Goal: Task Accomplishment & Management: Use online tool/utility

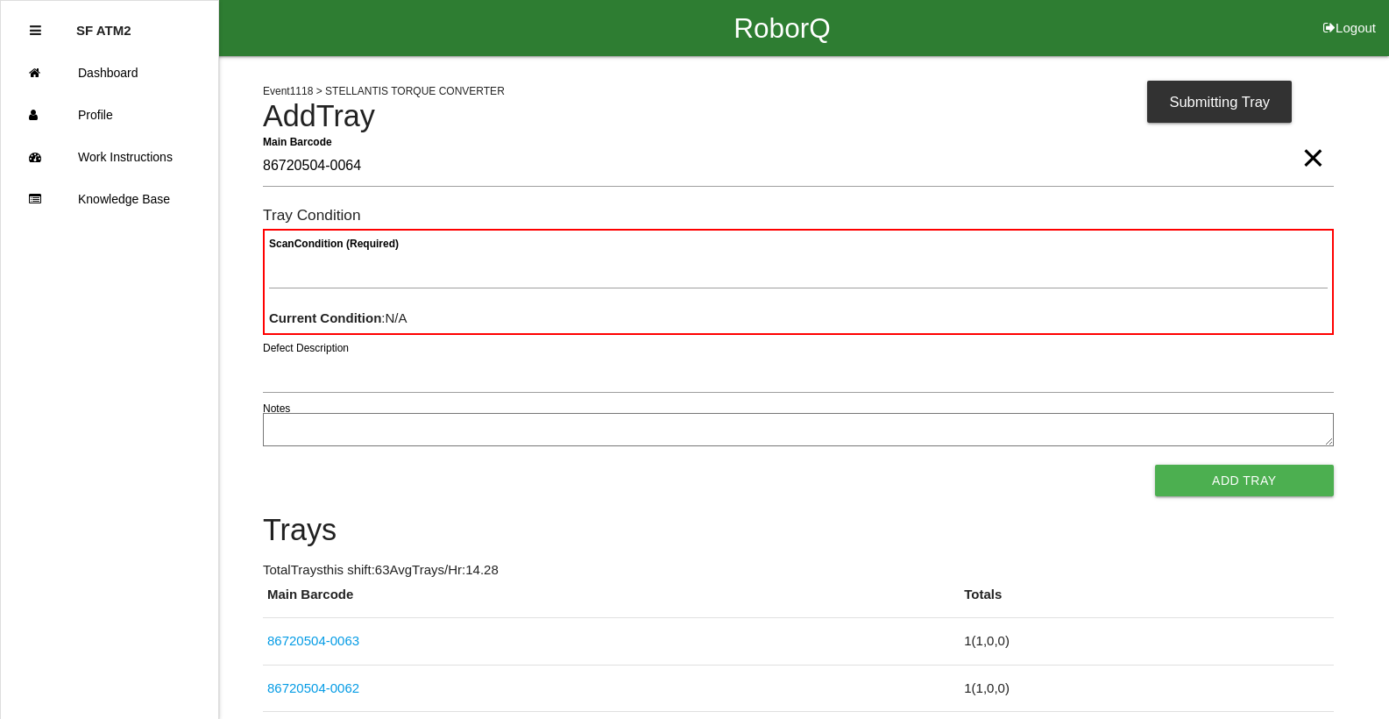
type Barcode "86720504-0064"
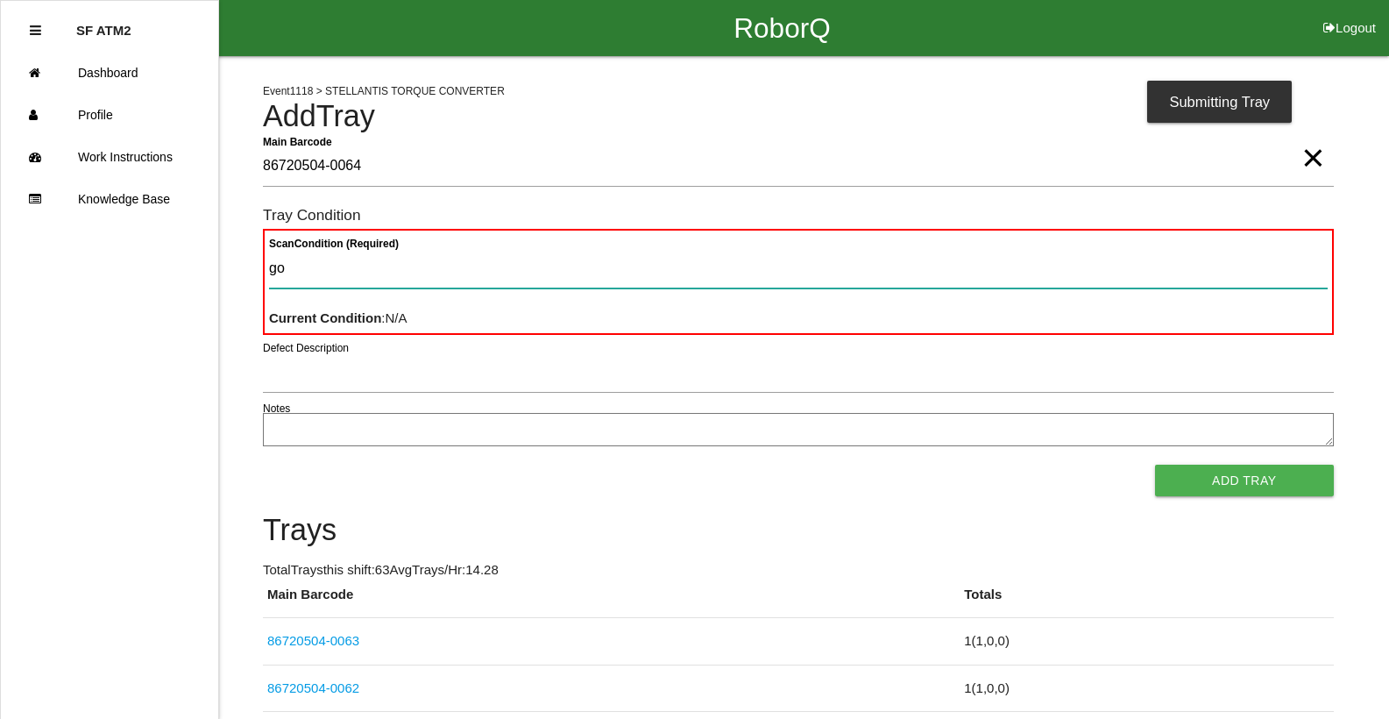
type Condition "goo"
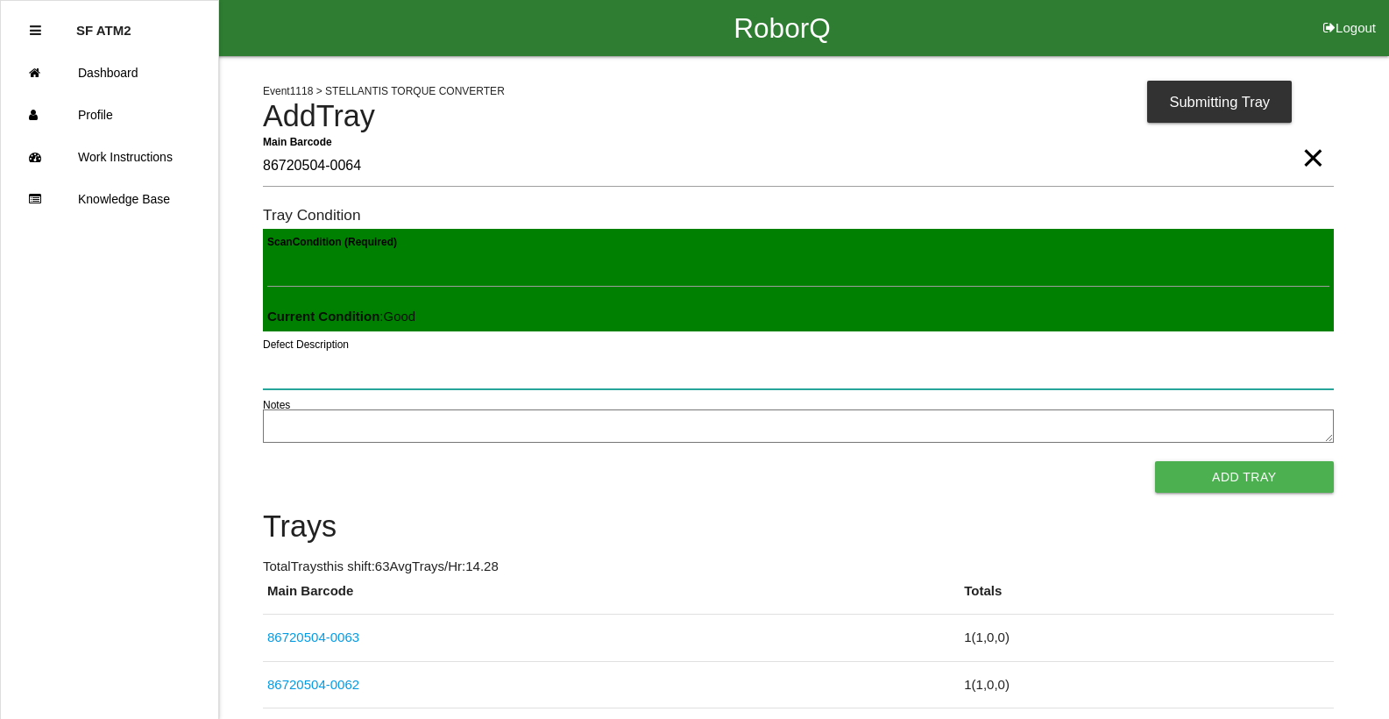
click at [1155, 461] on button "Add Tray" at bounding box center [1244, 477] width 179 height 32
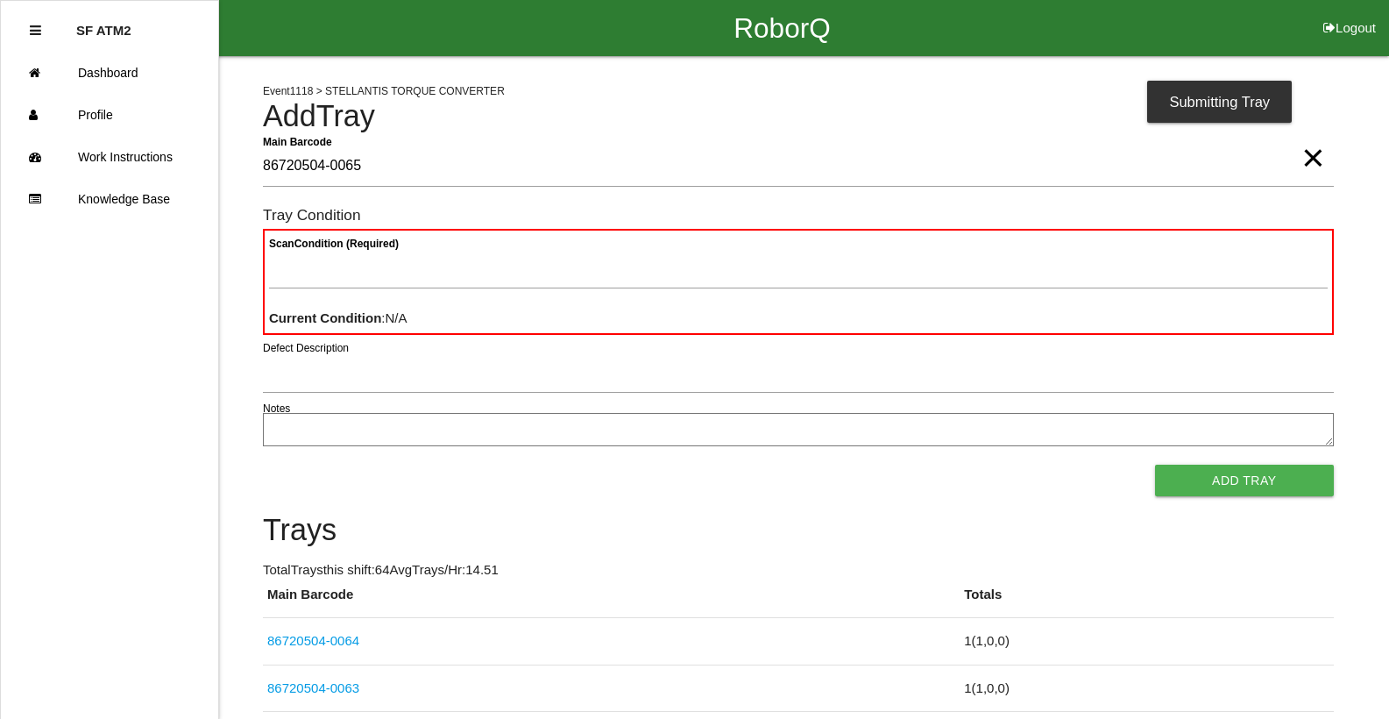
type Barcode "86720504-0065"
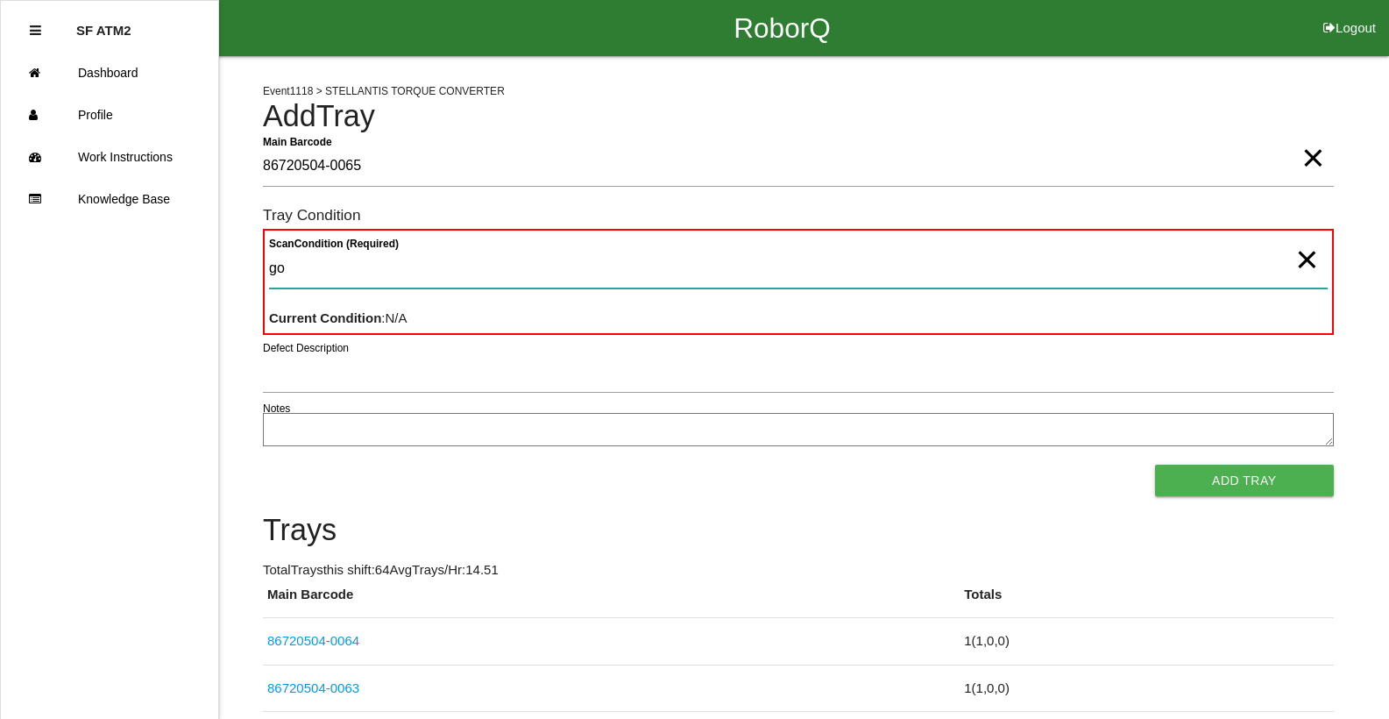
type Condition "goo"
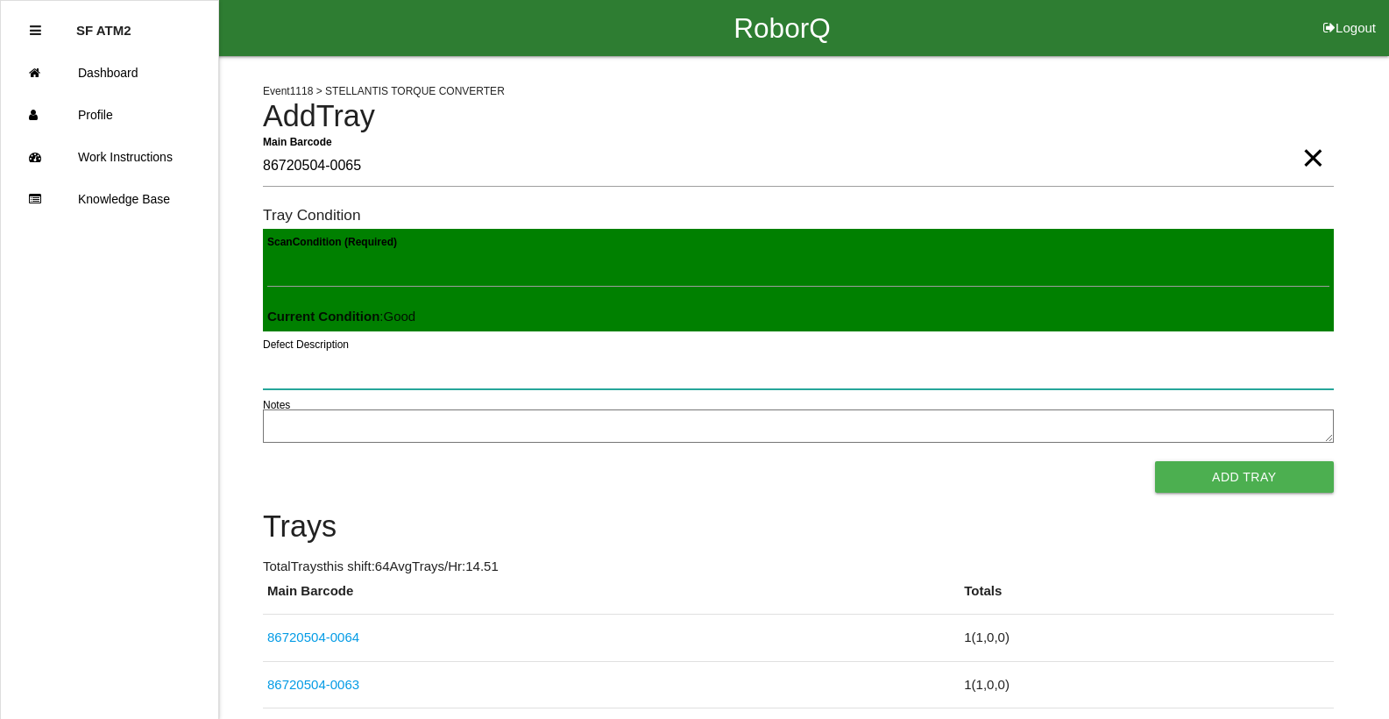
click at [1155, 461] on button "Add Tray" at bounding box center [1244, 477] width 179 height 32
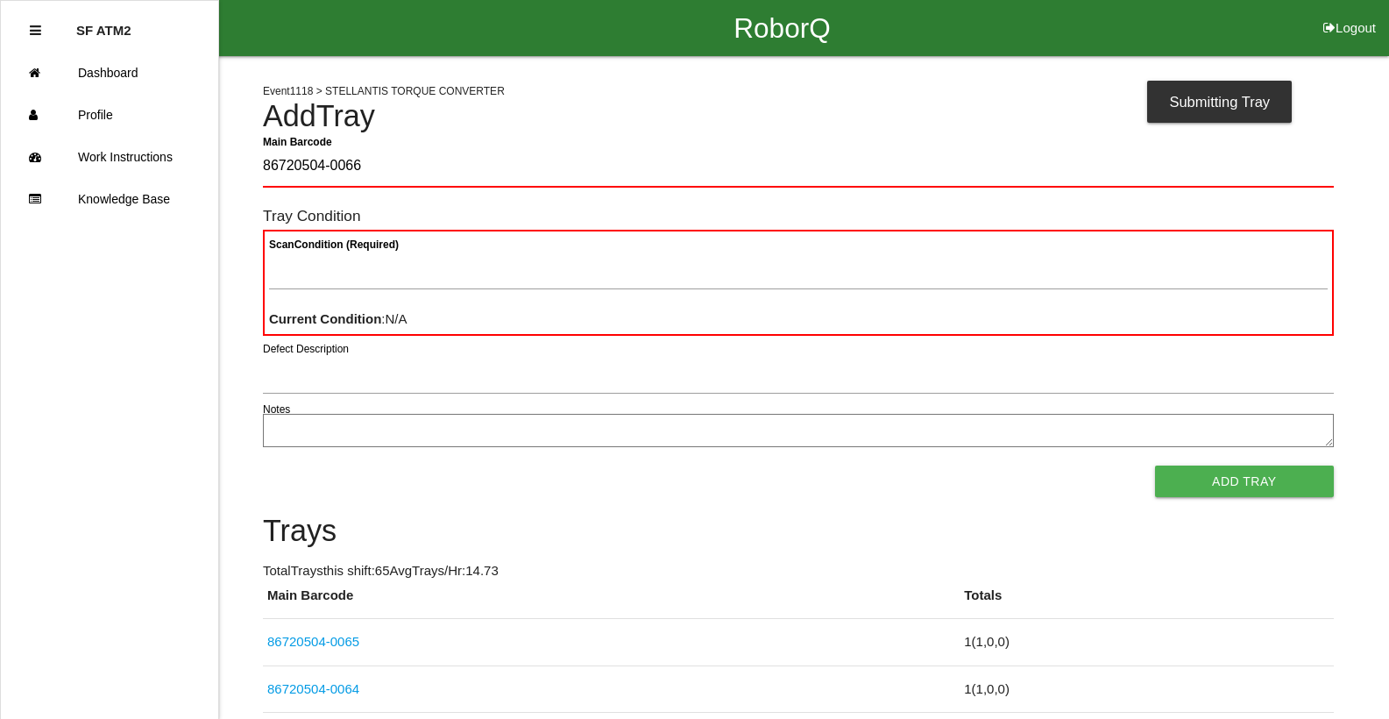
type Barcode "86720504-0066"
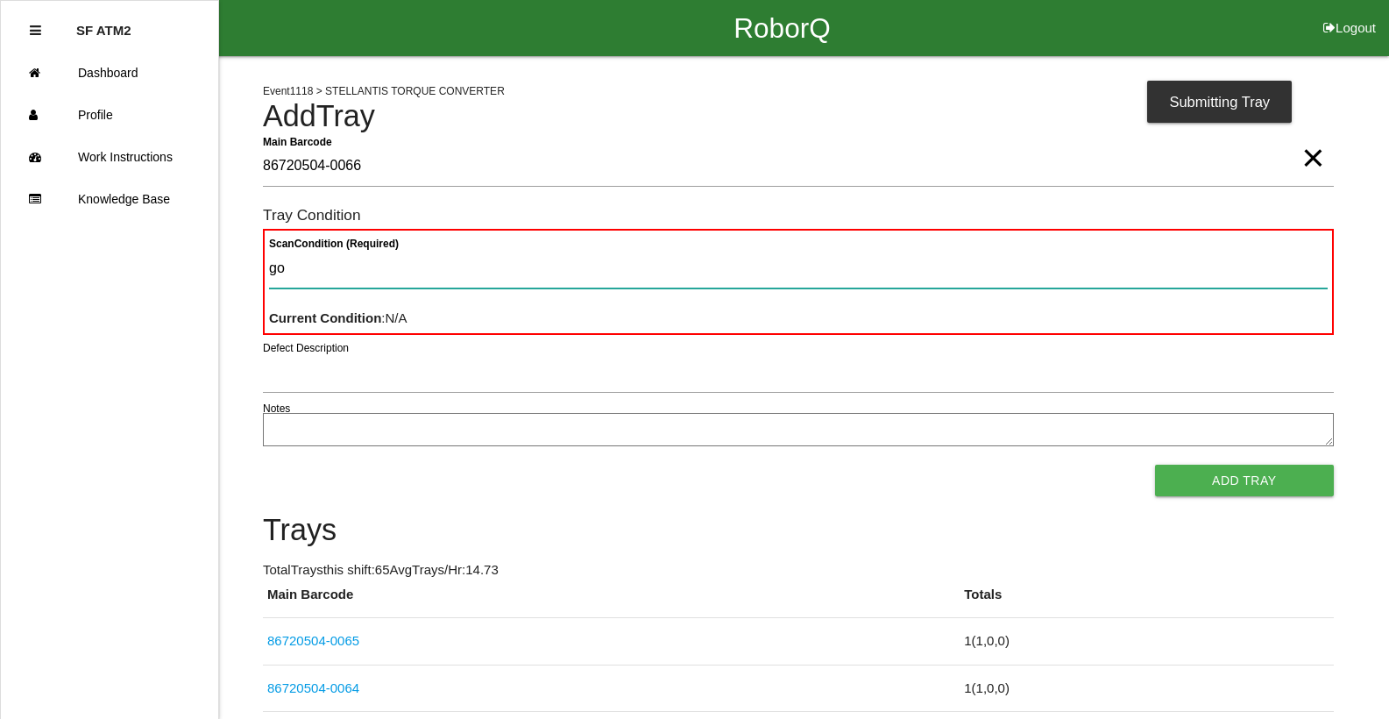
type Condition "goo"
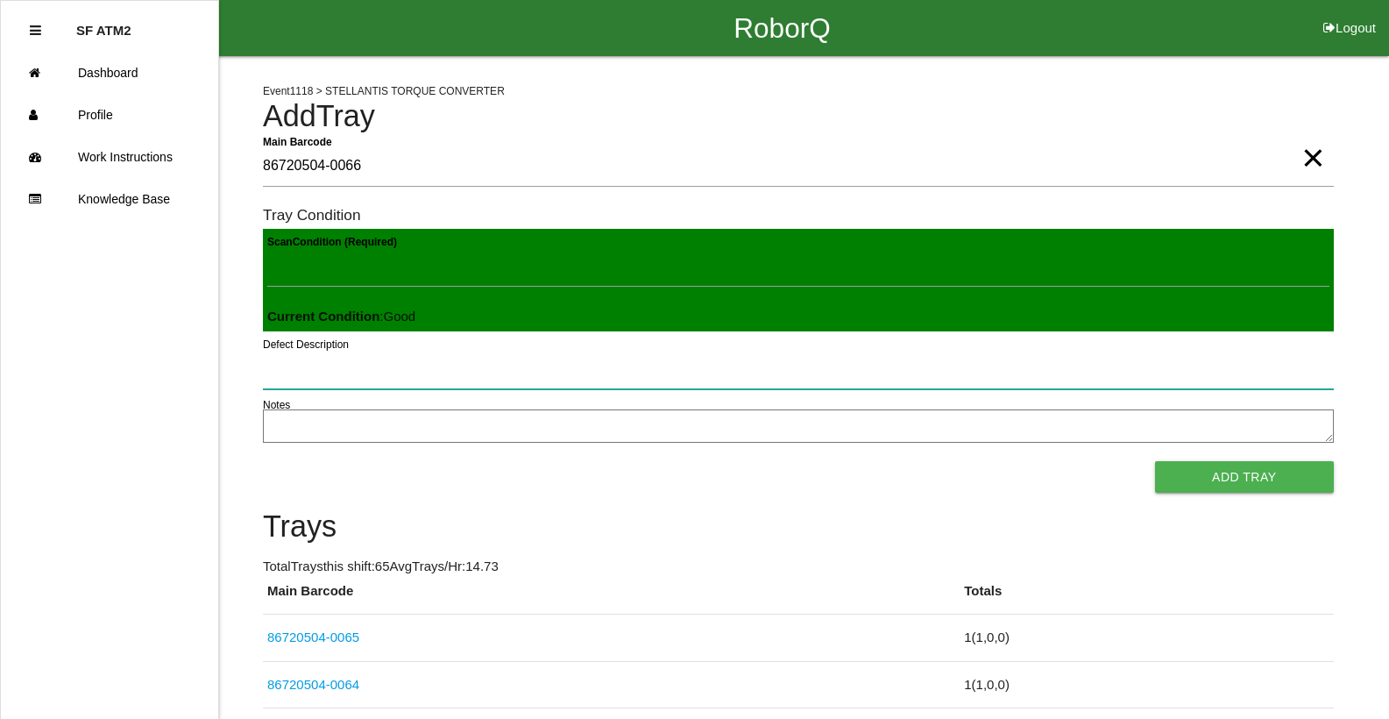
click button "Add Tray" at bounding box center [1244, 477] width 179 height 32
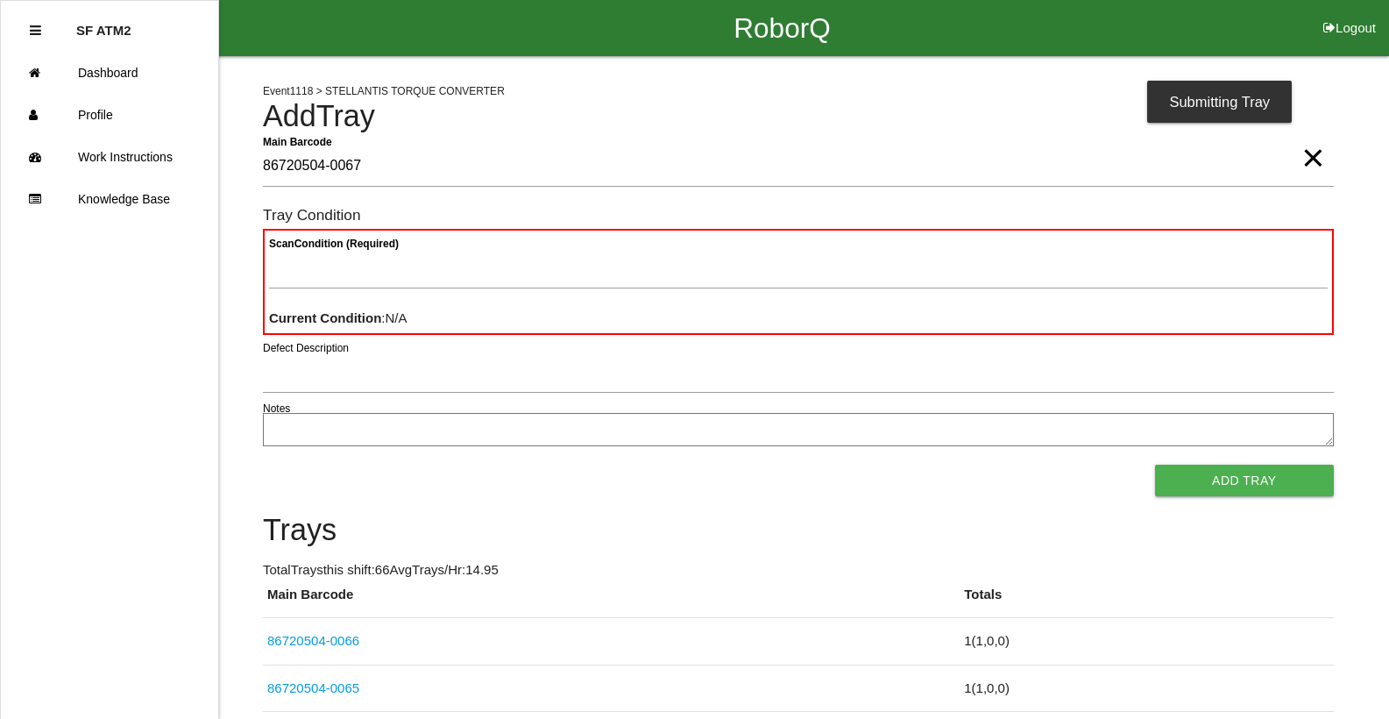
type Barcode "86720504-0067"
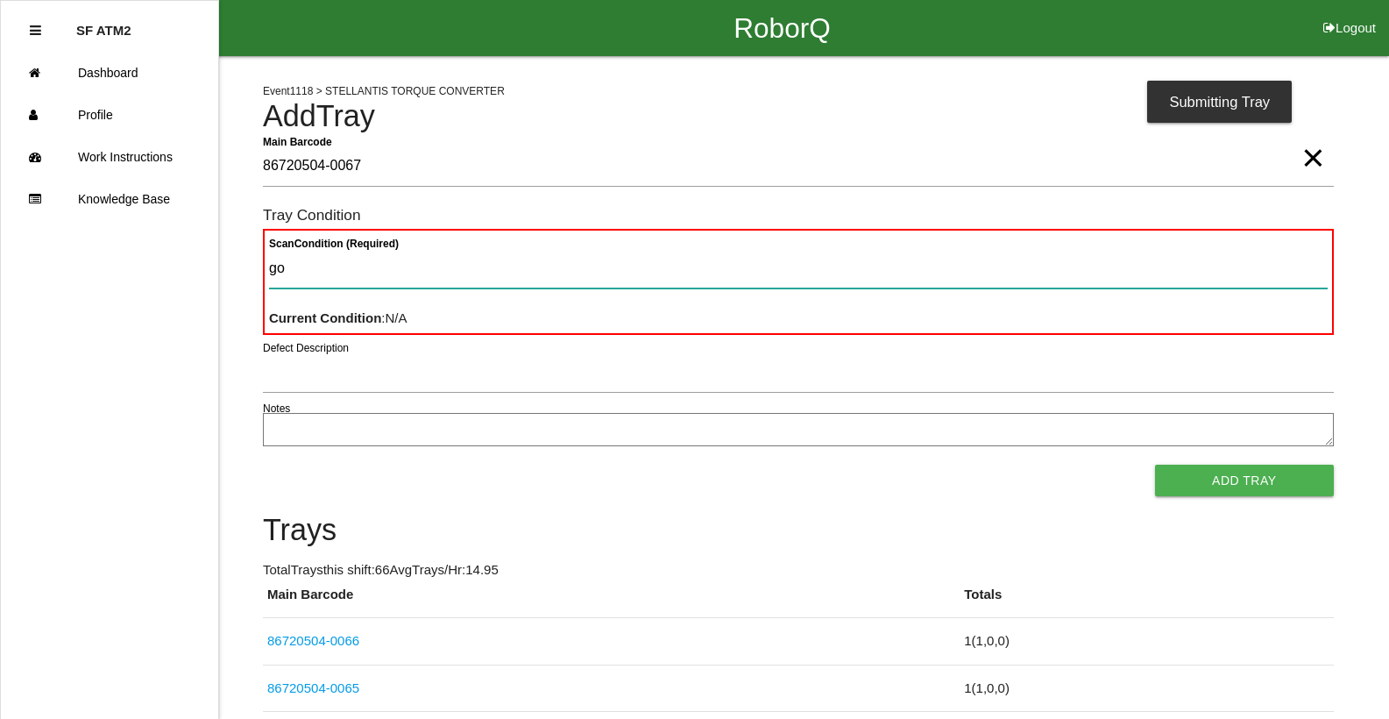
type Condition "goo"
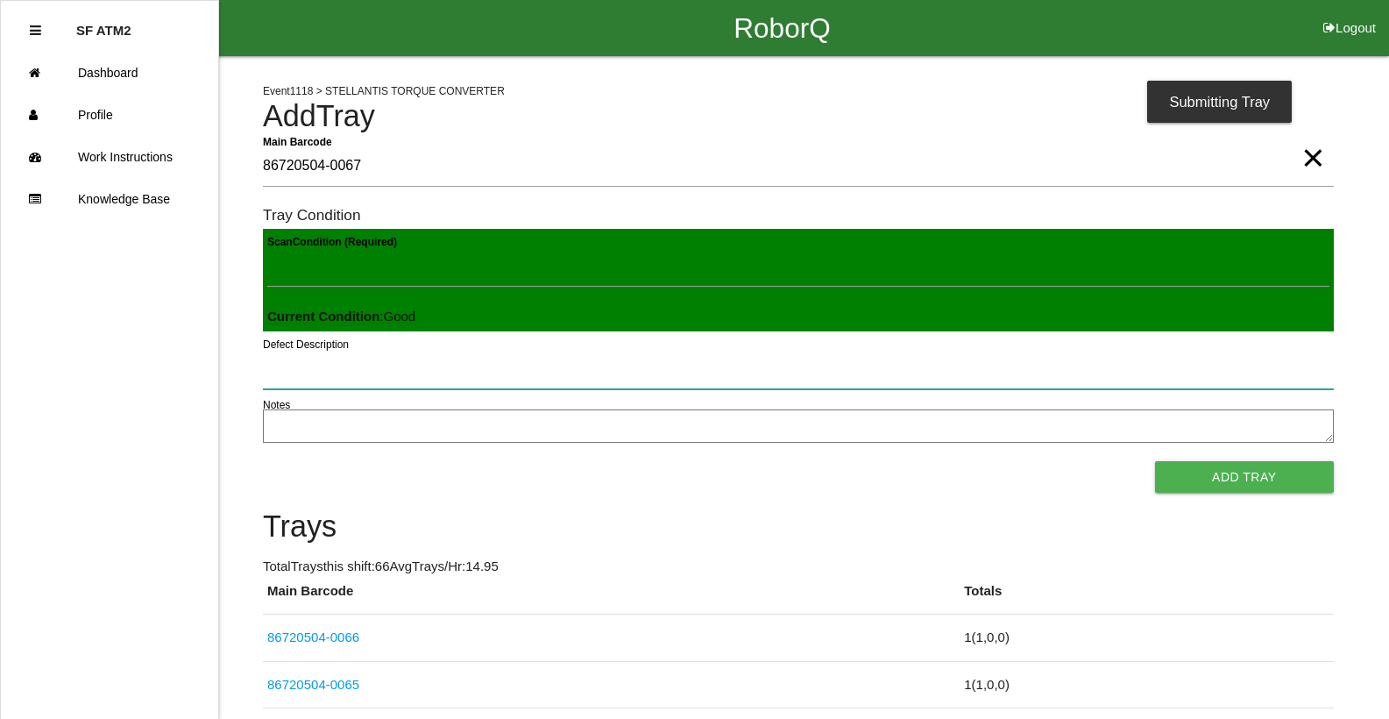
click at [1155, 461] on button "Add Tray" at bounding box center [1244, 477] width 179 height 32
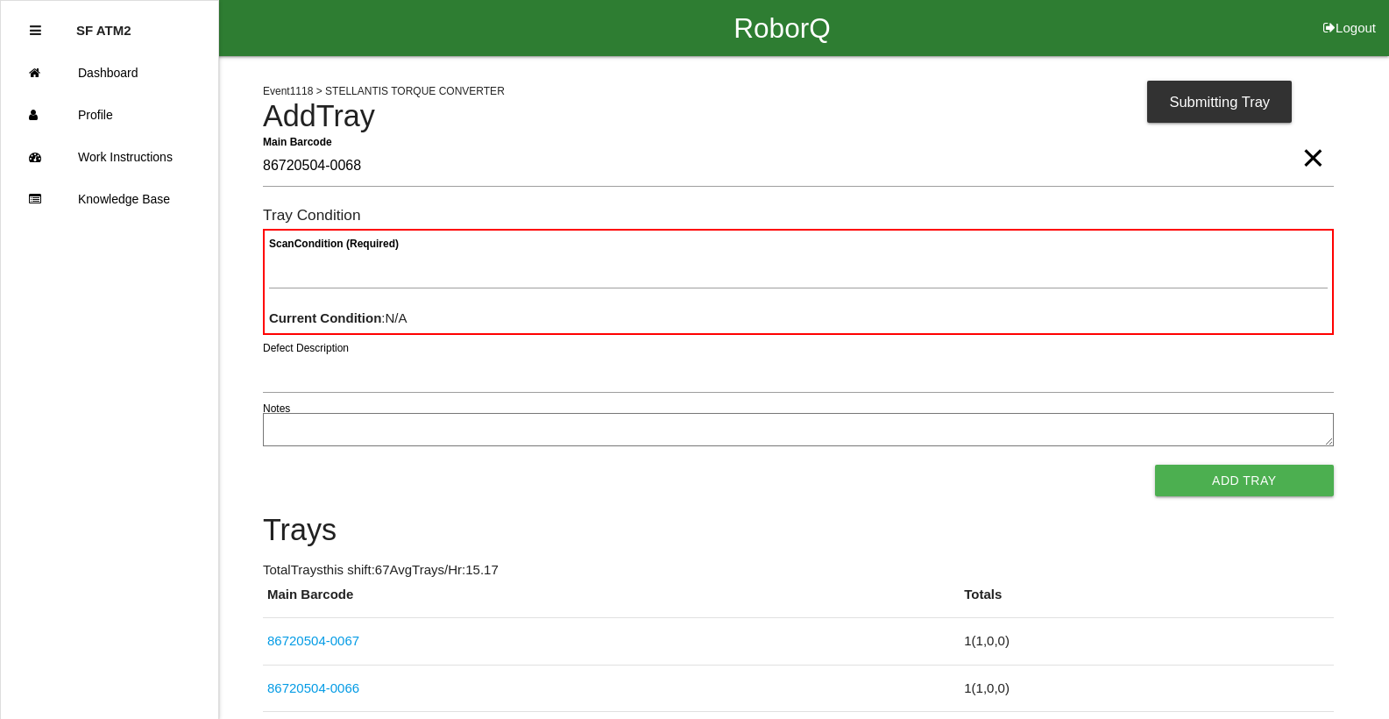
type Barcode "86720504-0068"
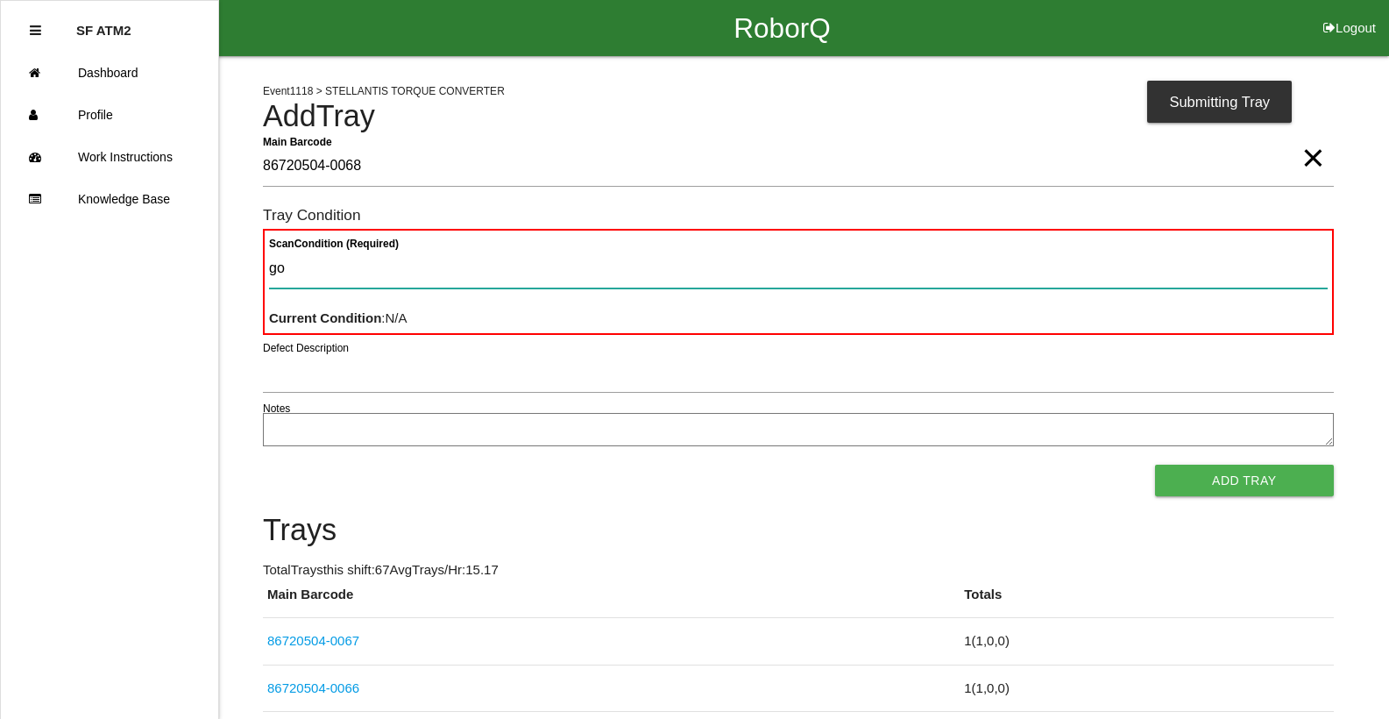
type Condition "goo"
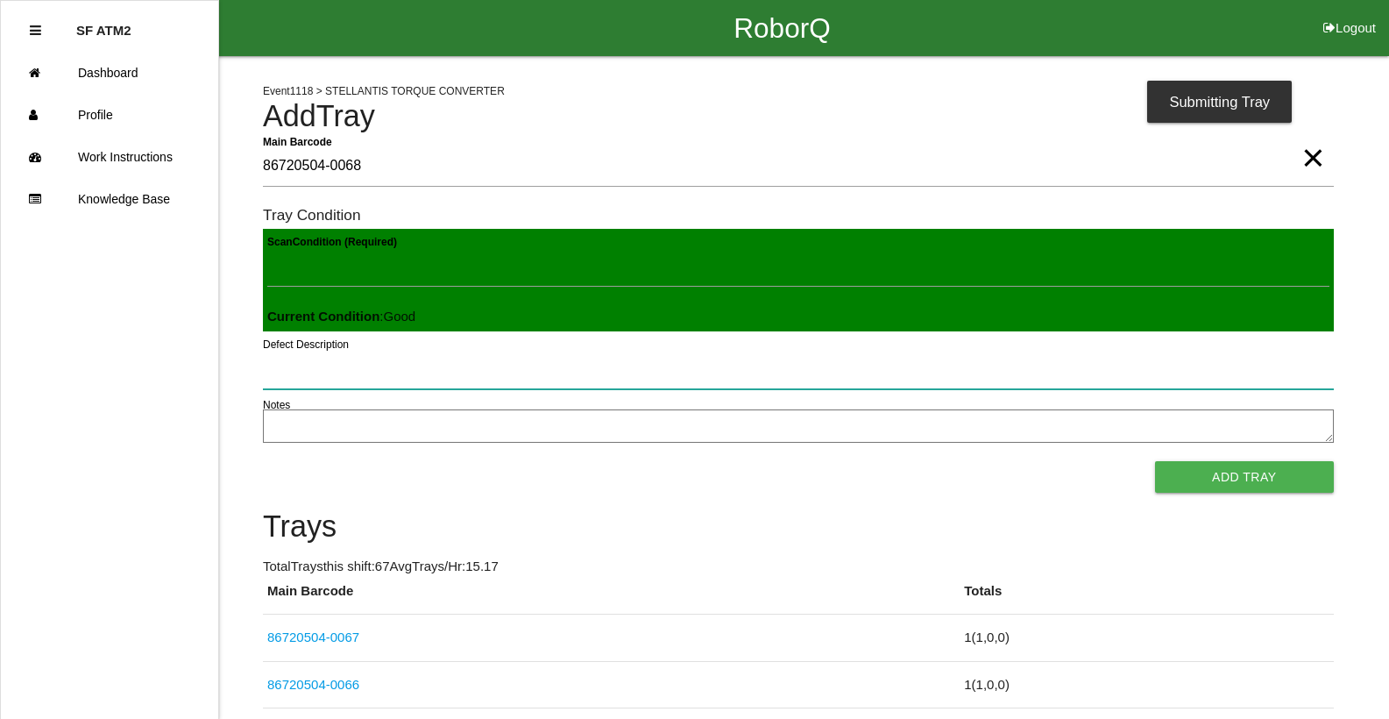
click at [1155, 461] on button "Add Tray" at bounding box center [1244, 477] width 179 height 32
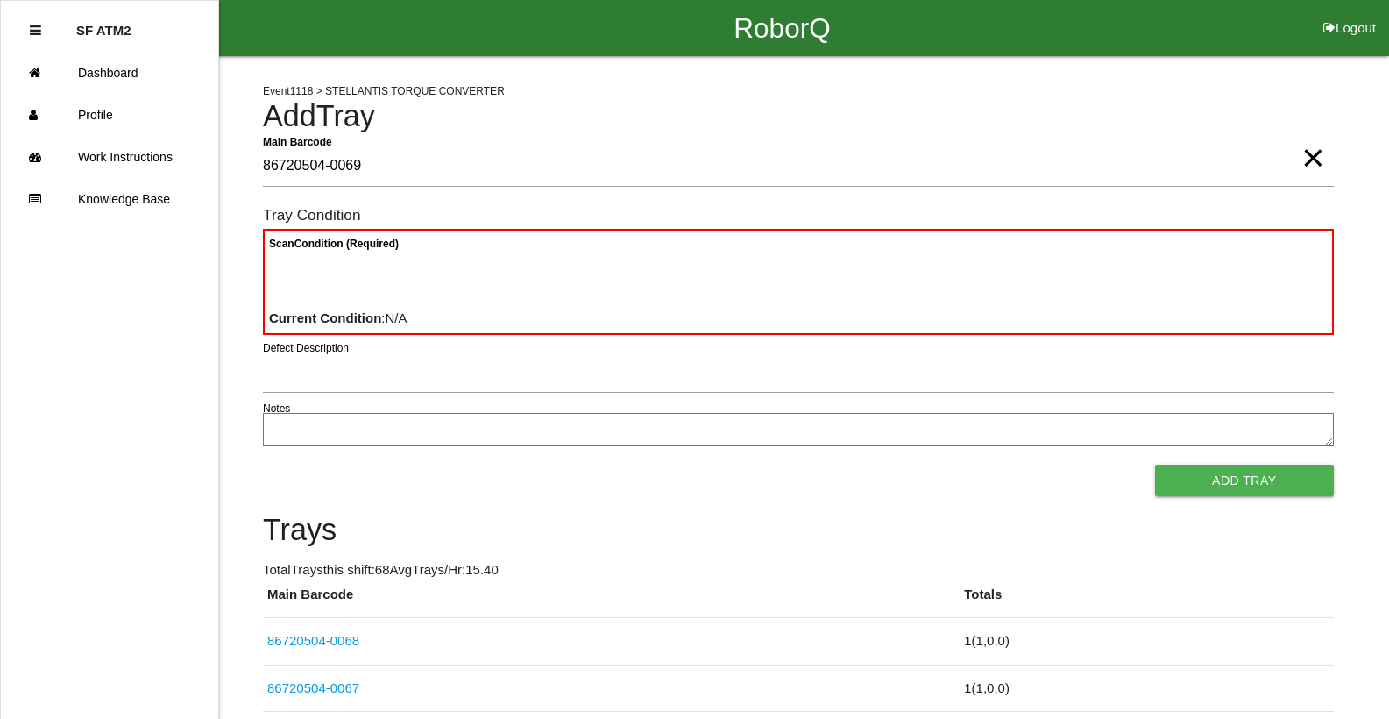
type Barcode "86720504-0069"
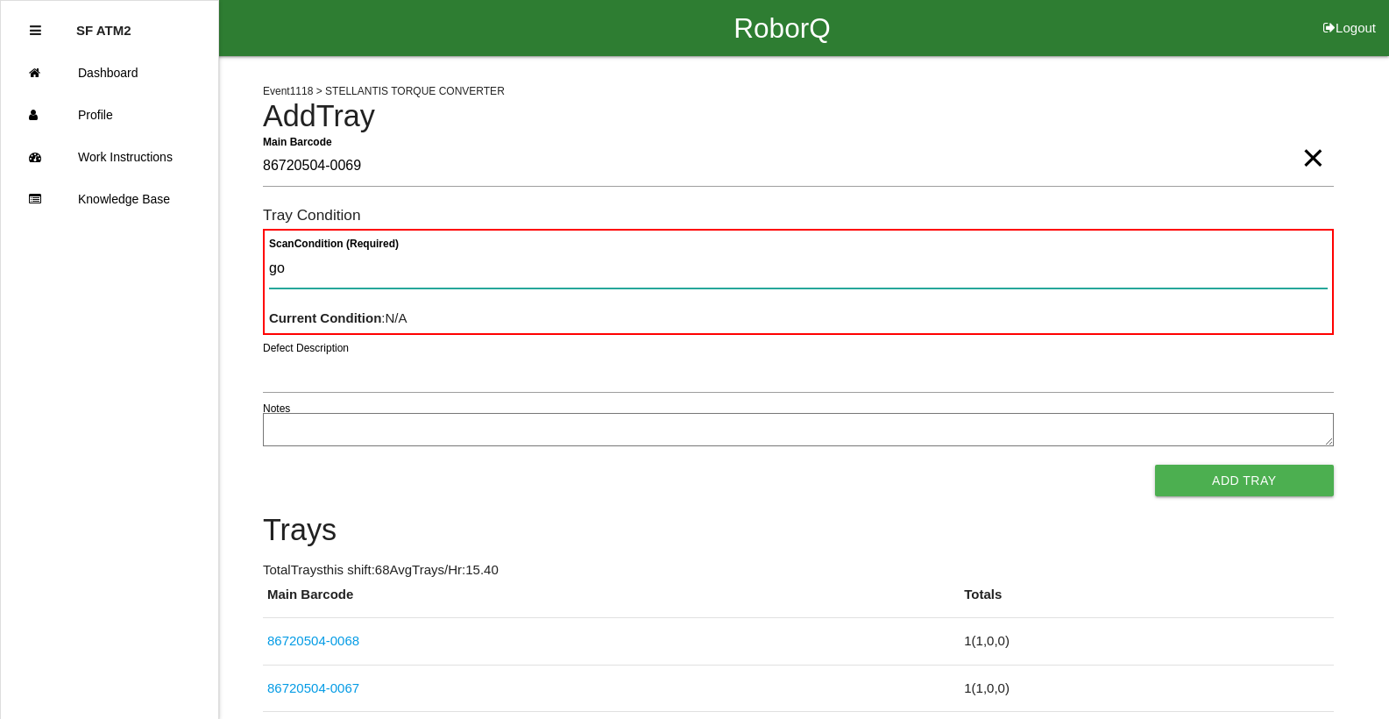
type Condition "goo"
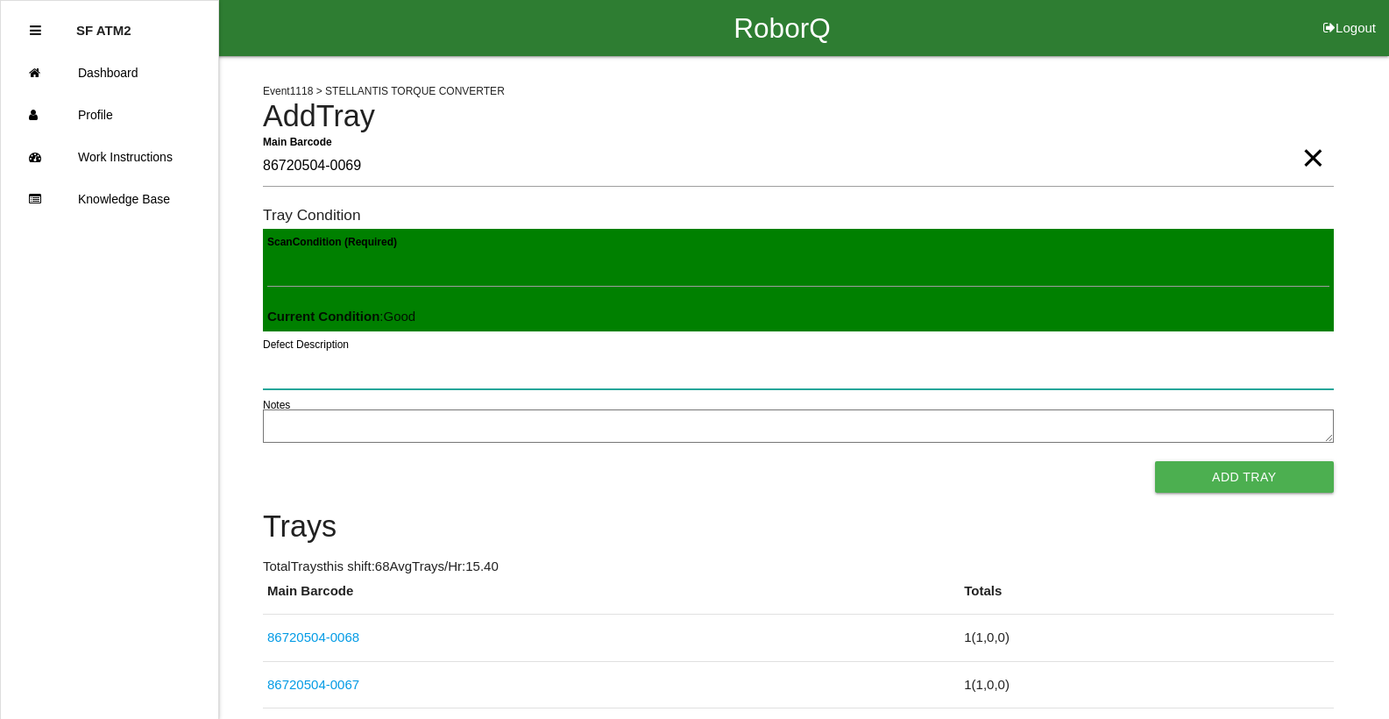
click at [1155, 461] on button "Add Tray" at bounding box center [1244, 477] width 179 height 32
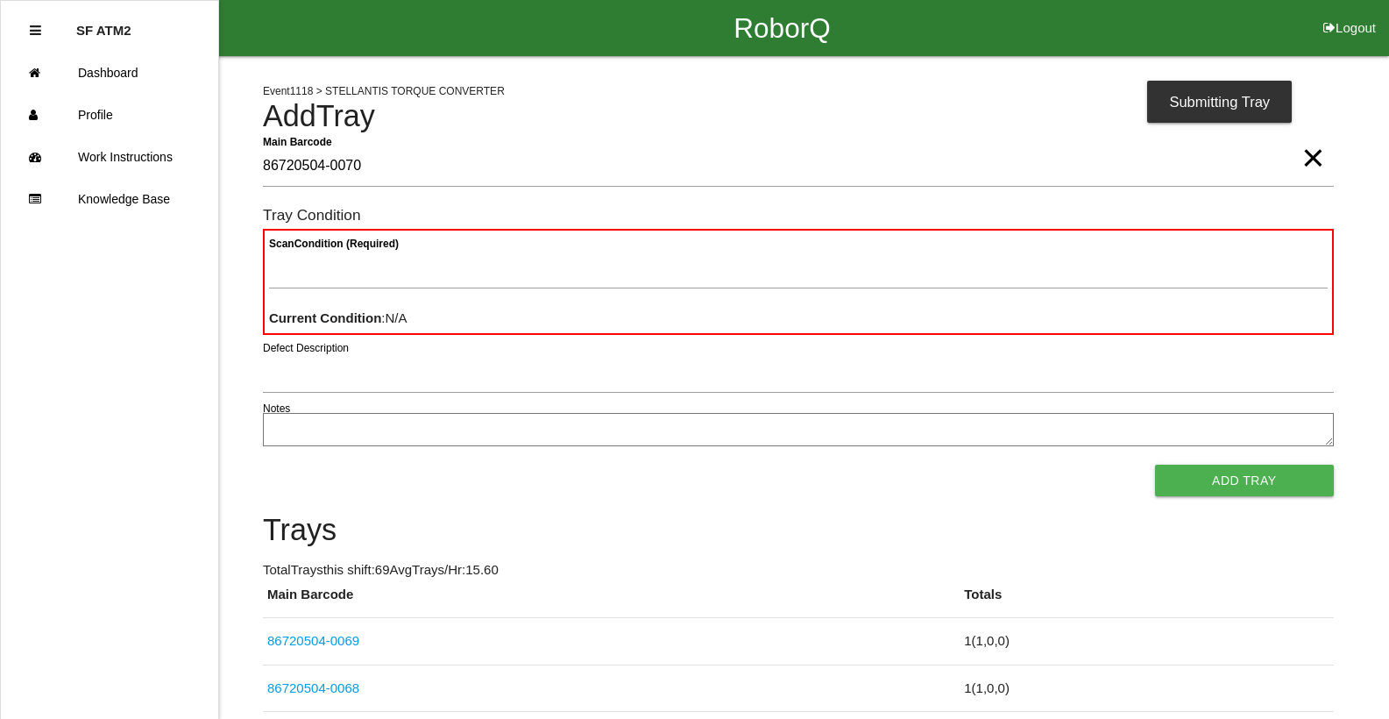
type Barcode "86720504-0070"
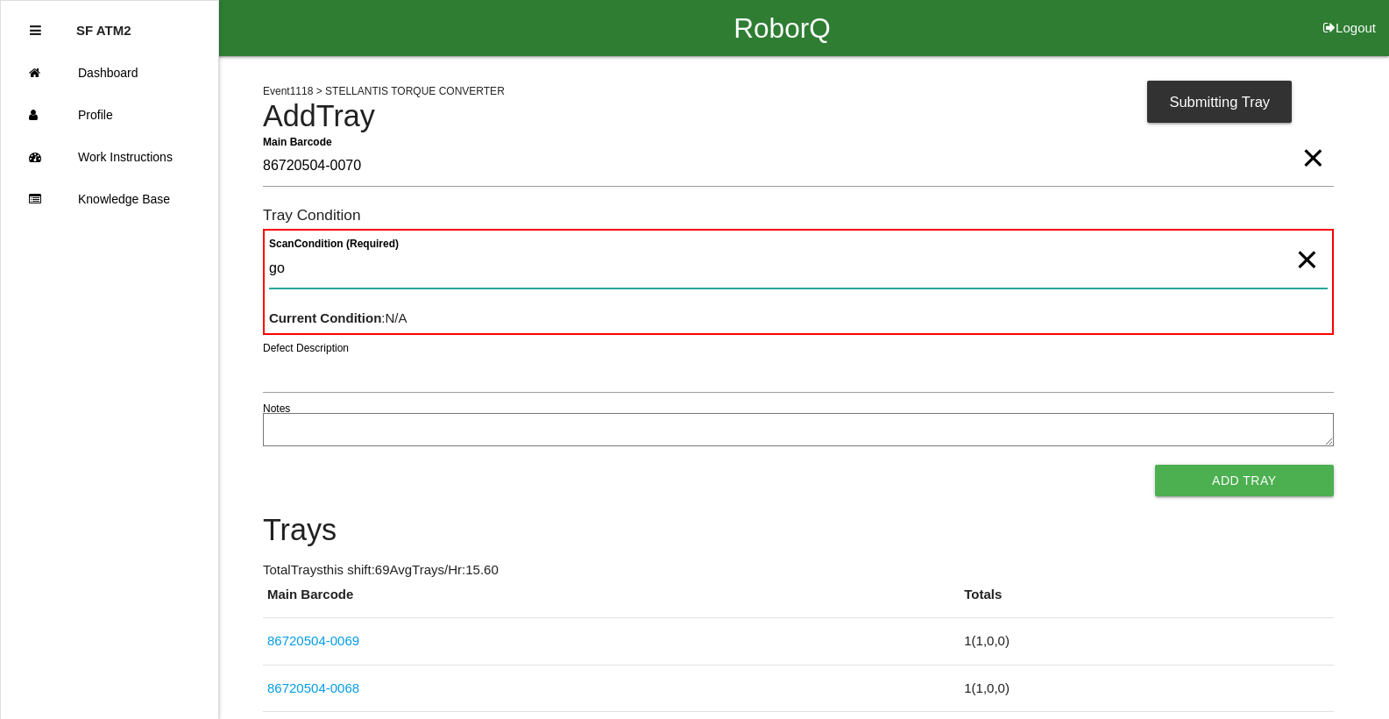
type Condition "goo"
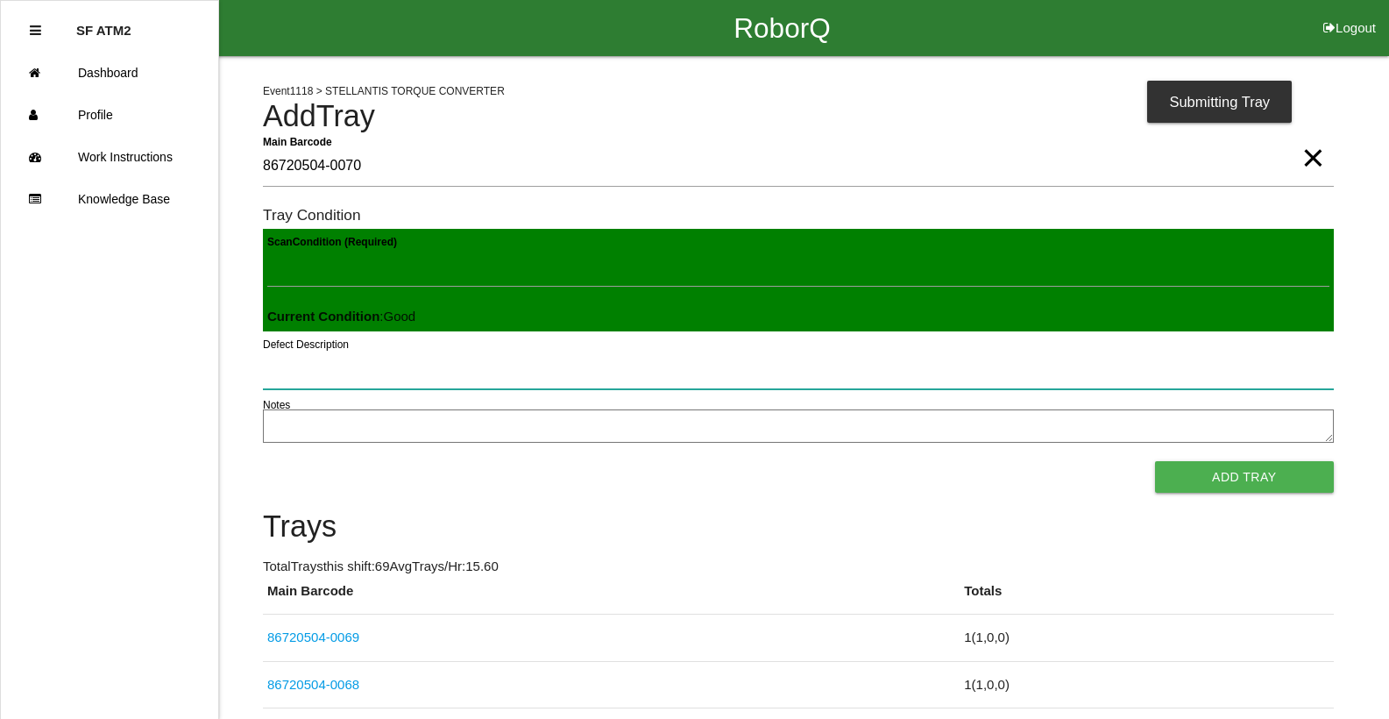
click at [1155, 461] on button "Add Tray" at bounding box center [1244, 477] width 179 height 32
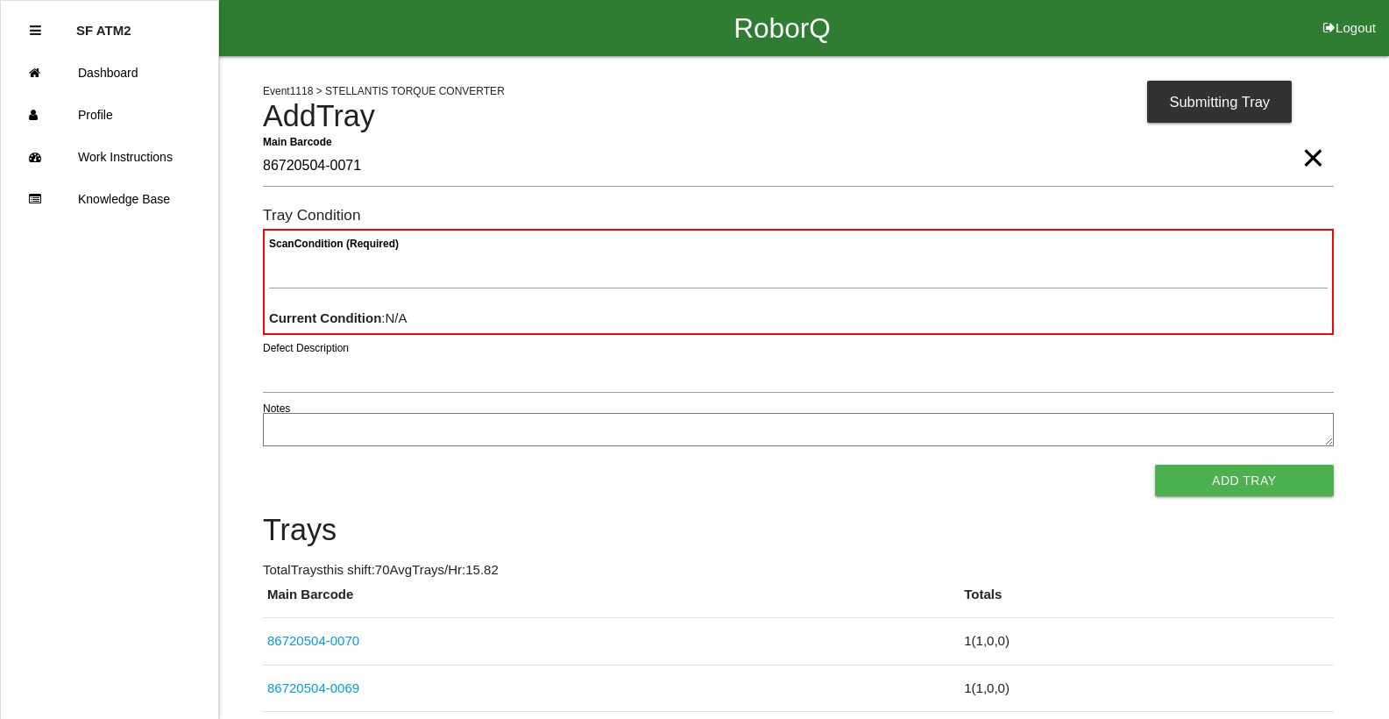
type Barcode "86720504-0071"
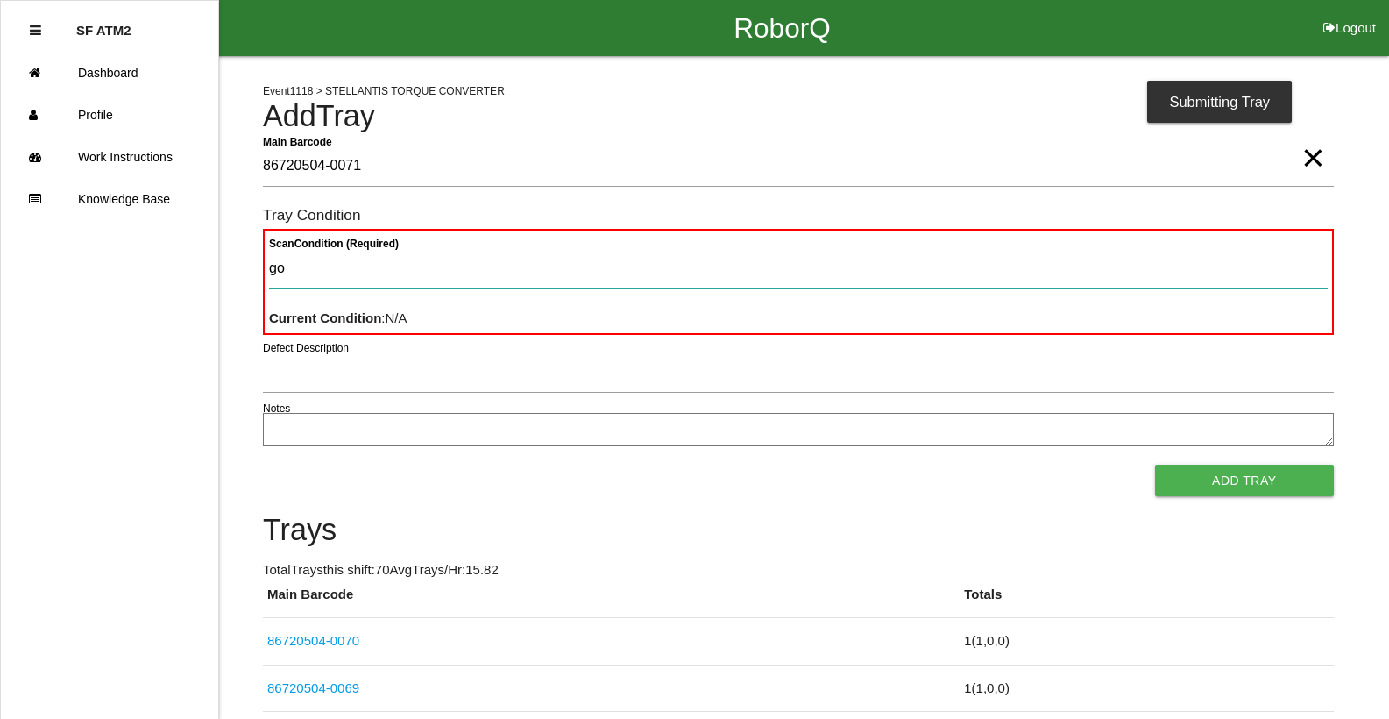
type Condition "goo"
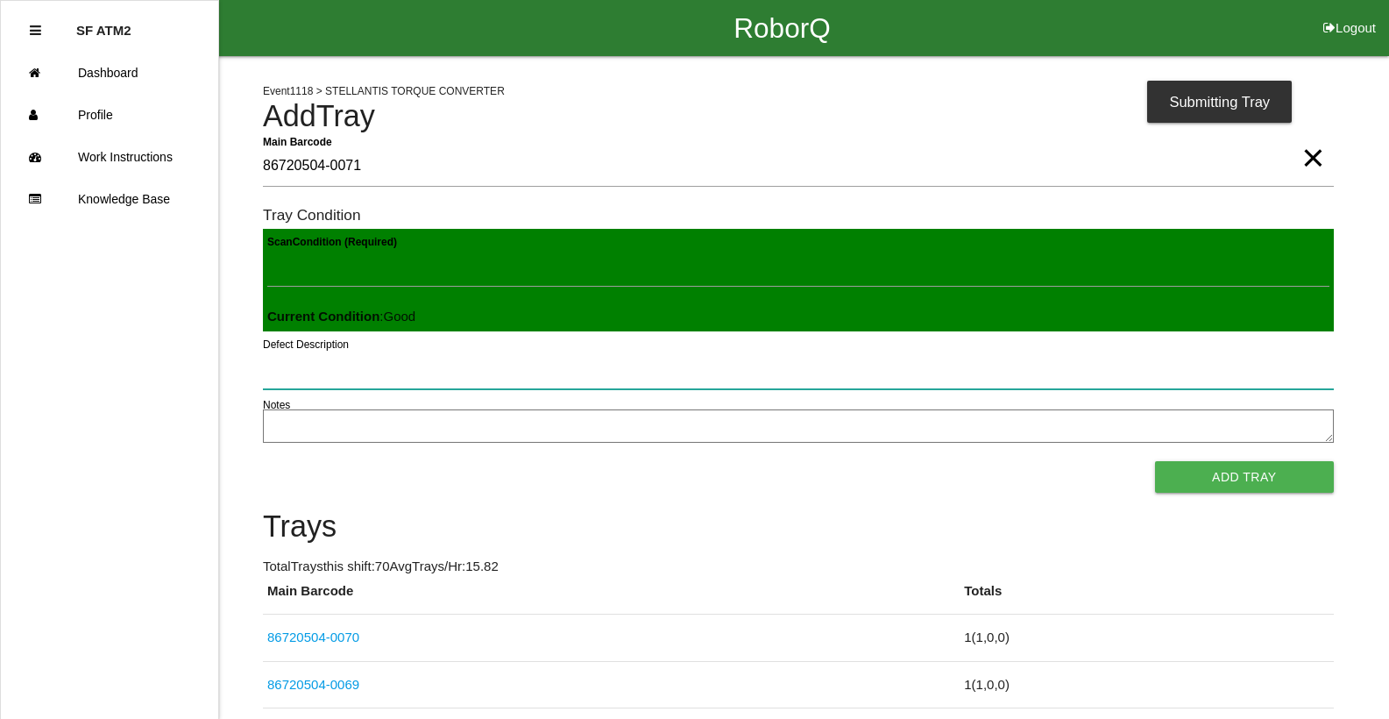
click at [1155, 461] on button "Add Tray" at bounding box center [1244, 477] width 179 height 32
